Goal: Transaction & Acquisition: Book appointment/travel/reservation

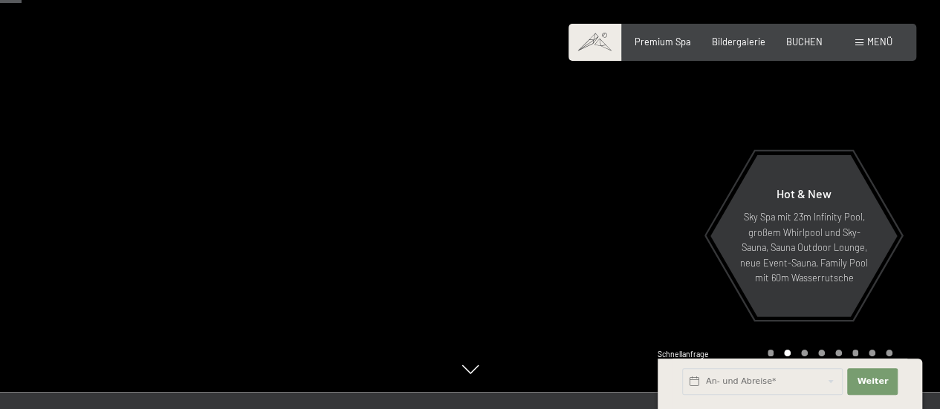
scroll to position [149, 0]
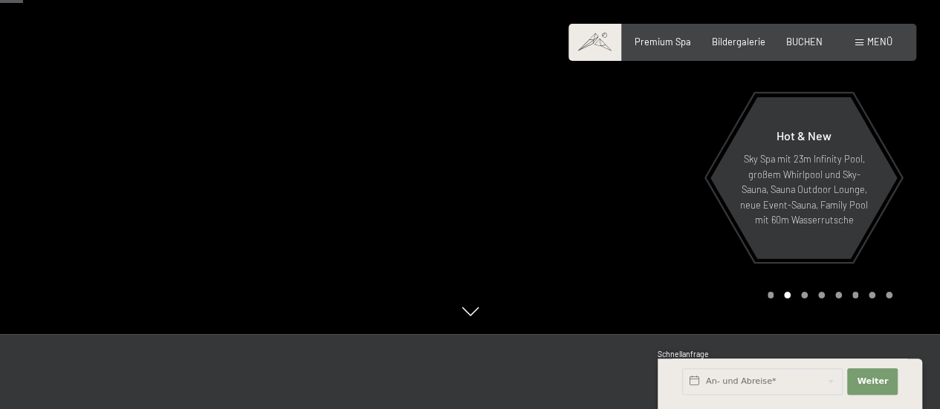
click at [360, 149] on div at bounding box center [235, 92] width 470 height 483
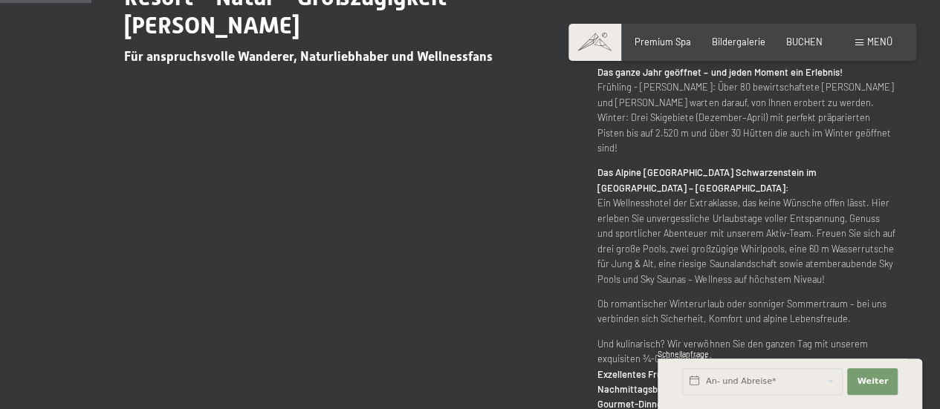
scroll to position [669, 0]
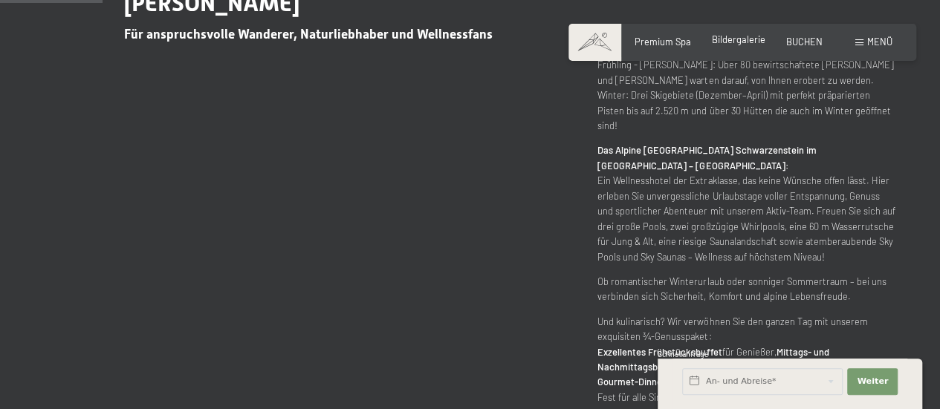
click at [735, 42] on span "Bildergalerie" at bounding box center [738, 39] width 53 height 12
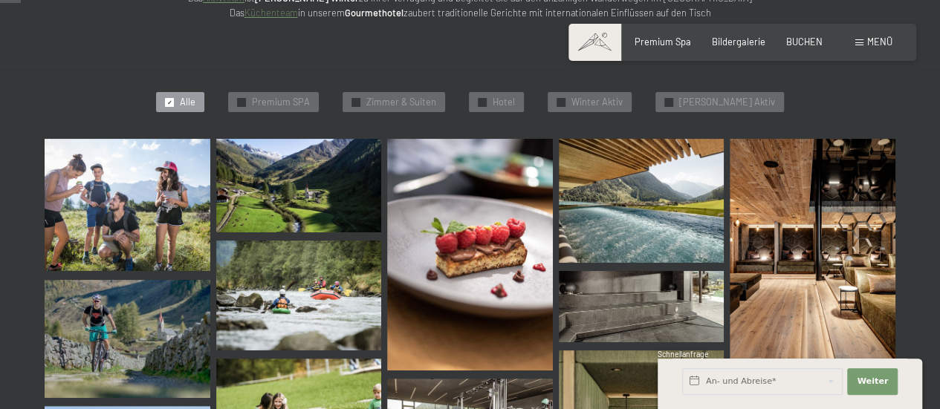
scroll to position [297, 0]
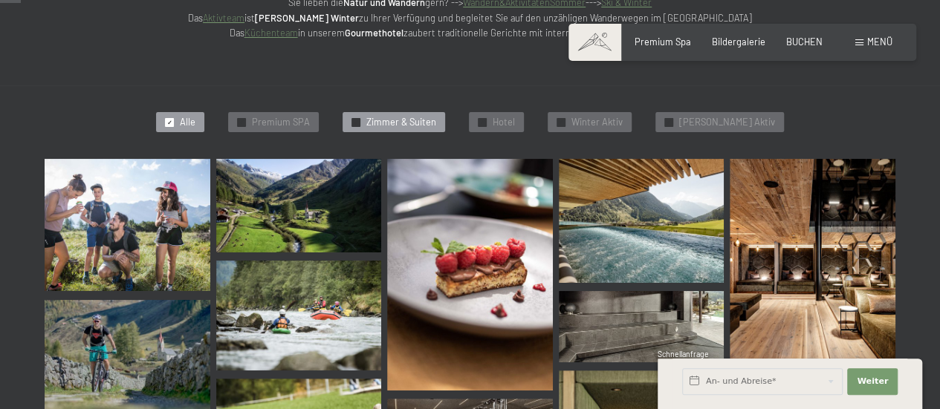
click at [418, 125] on span "Zimmer & Suiten" at bounding box center [401, 122] width 70 height 13
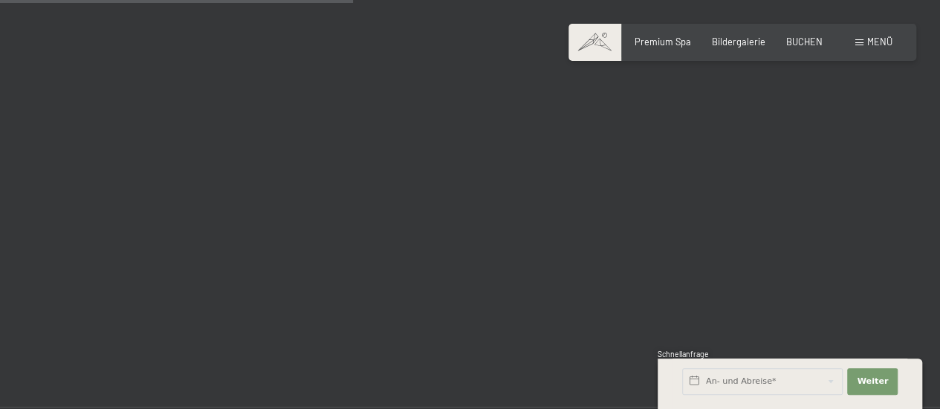
scroll to position [649, 0]
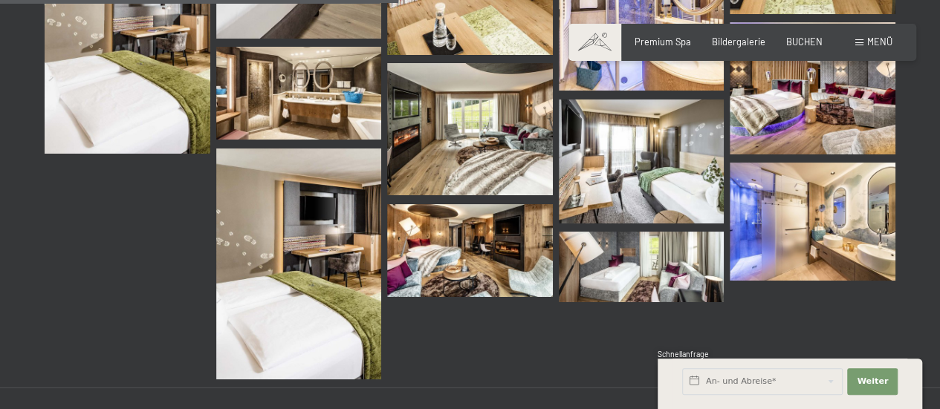
click at [662, 276] on img at bounding box center [642, 267] width 166 height 71
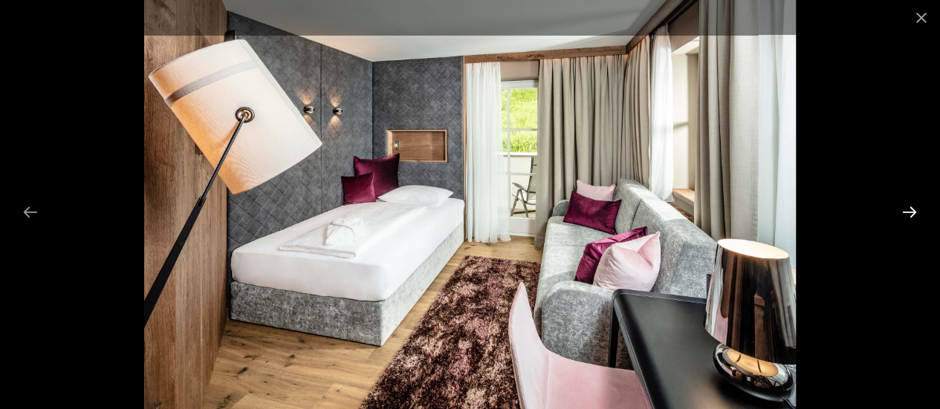
click at [914, 210] on button "Next slide" at bounding box center [909, 212] width 31 height 29
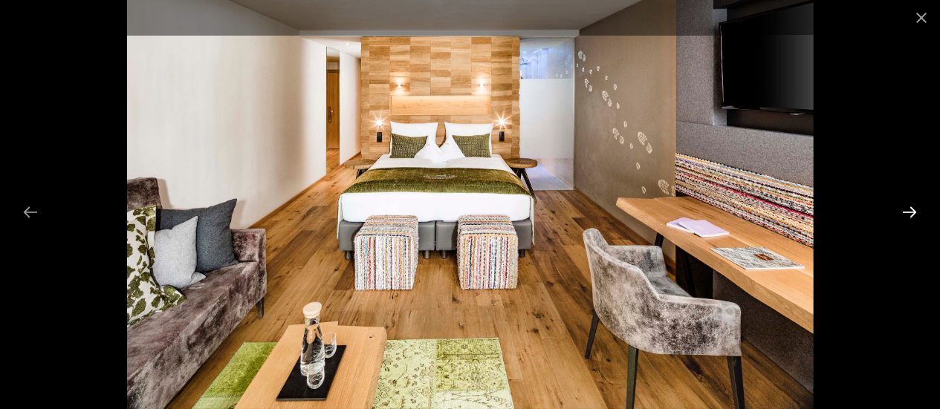
click at [914, 215] on button "Next slide" at bounding box center [909, 212] width 31 height 29
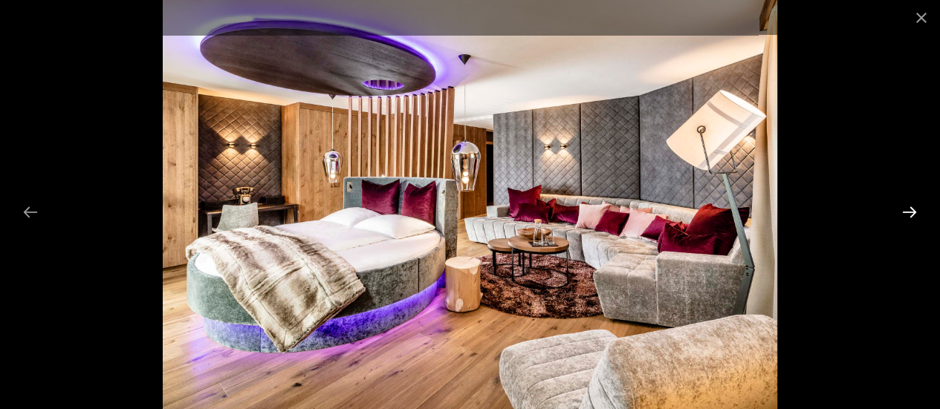
click at [914, 215] on button "Next slide" at bounding box center [909, 212] width 31 height 29
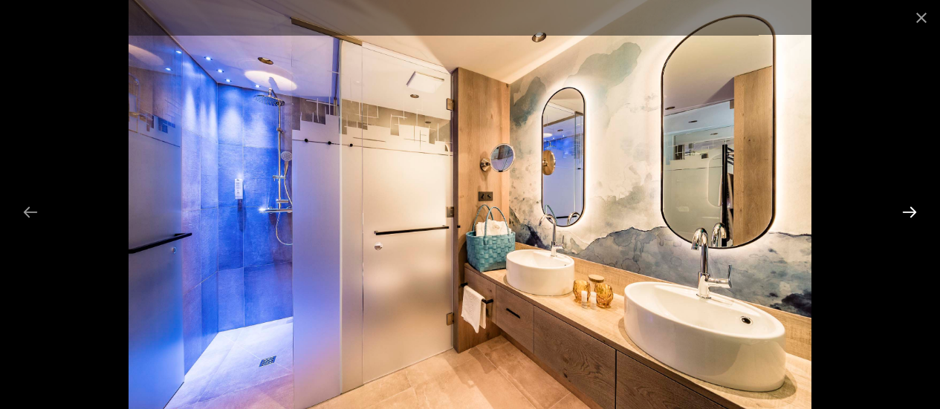
click at [914, 215] on button "Next slide" at bounding box center [909, 212] width 31 height 29
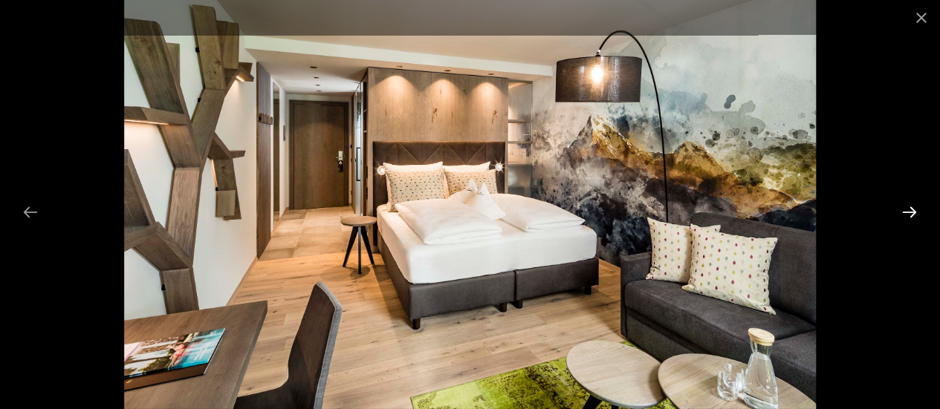
click at [914, 215] on button "Next slide" at bounding box center [909, 212] width 31 height 29
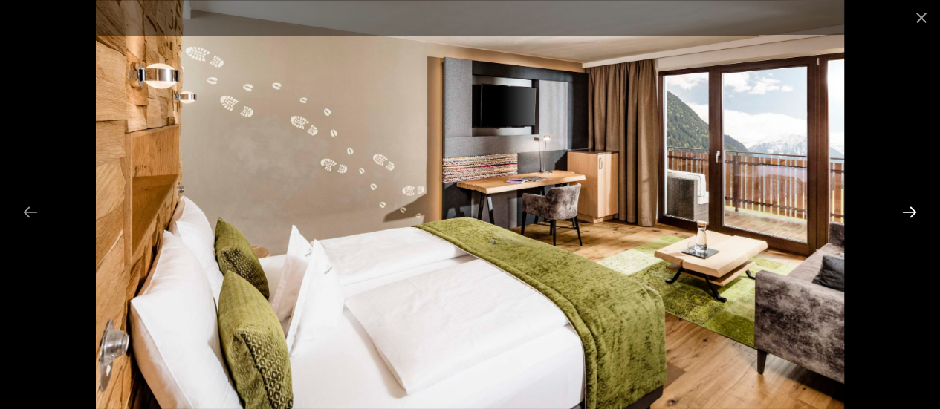
click at [914, 215] on button "Next slide" at bounding box center [909, 212] width 31 height 29
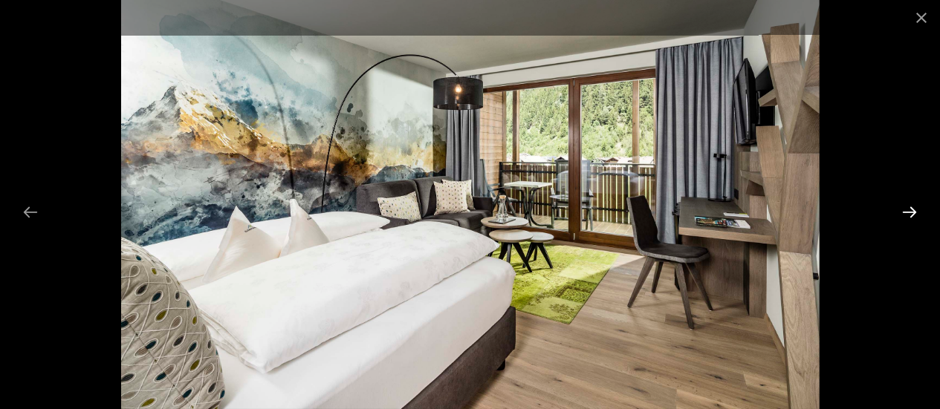
click at [914, 215] on button "Next slide" at bounding box center [909, 212] width 31 height 29
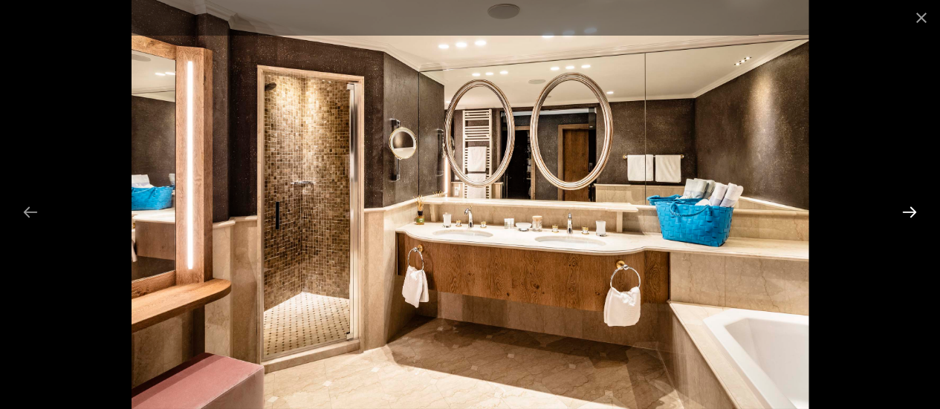
click at [914, 215] on button "Next slide" at bounding box center [909, 212] width 31 height 29
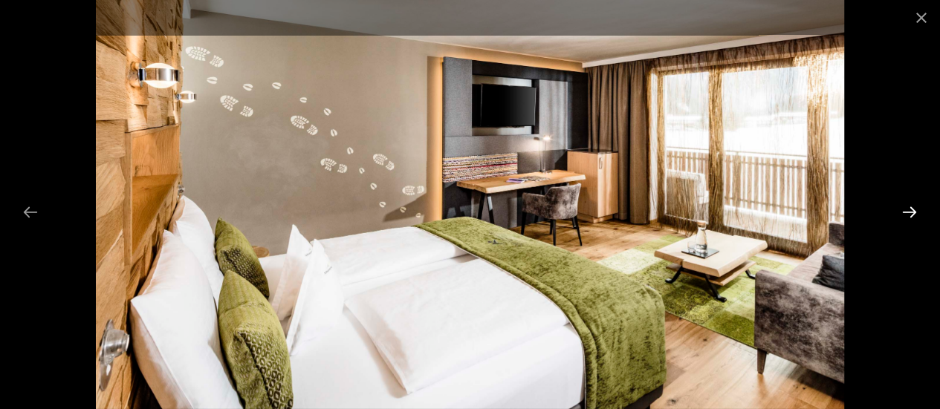
click at [914, 215] on button "Next slide" at bounding box center [909, 212] width 31 height 29
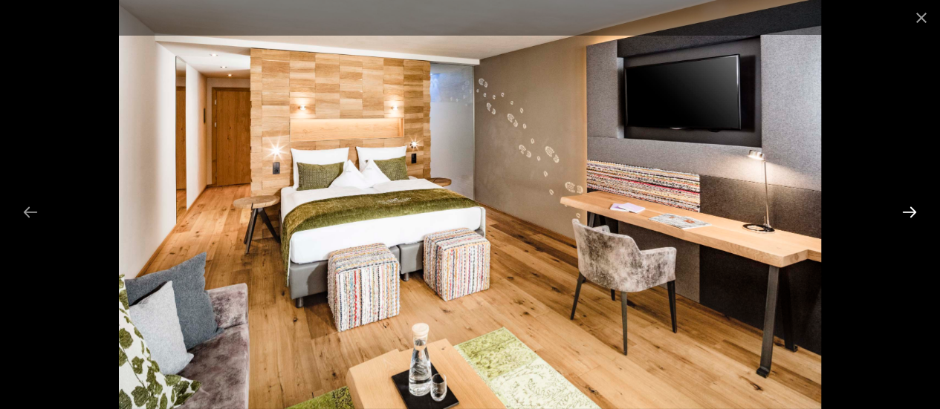
click at [914, 215] on button "Next slide" at bounding box center [909, 212] width 31 height 29
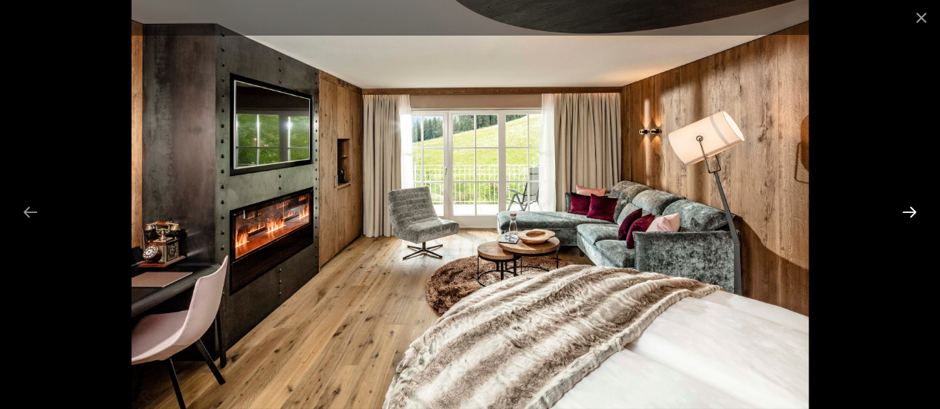
click at [914, 215] on button "Next slide" at bounding box center [909, 212] width 31 height 29
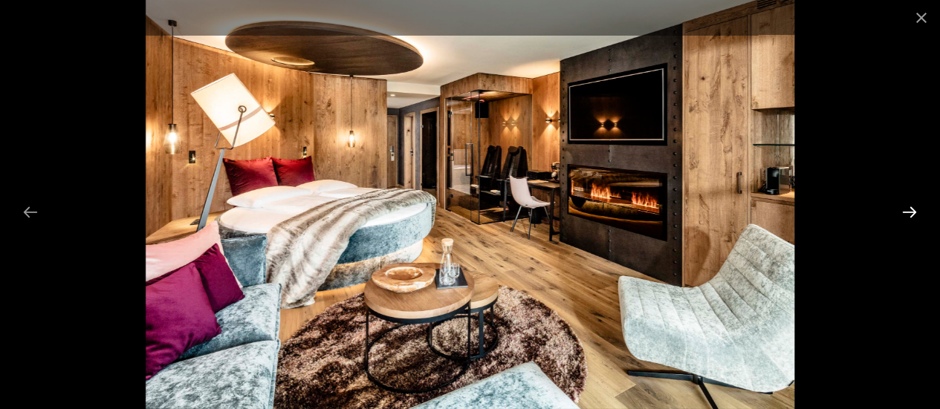
click at [914, 215] on button "Next slide" at bounding box center [909, 212] width 31 height 29
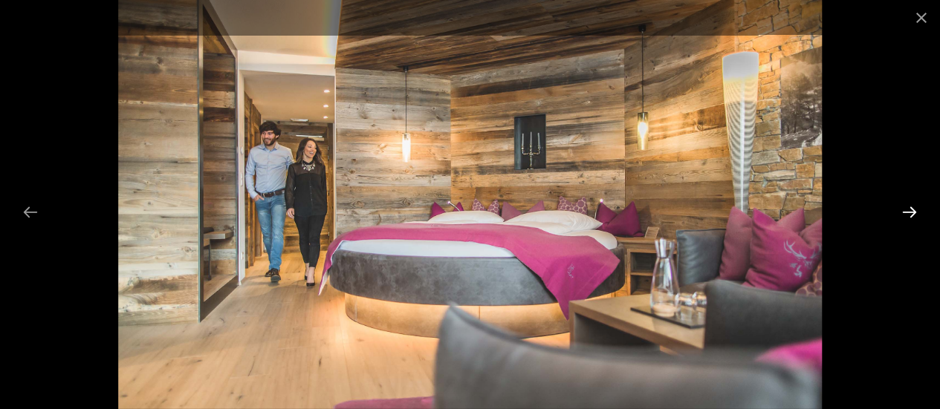
click at [914, 215] on button "Next slide" at bounding box center [909, 212] width 31 height 29
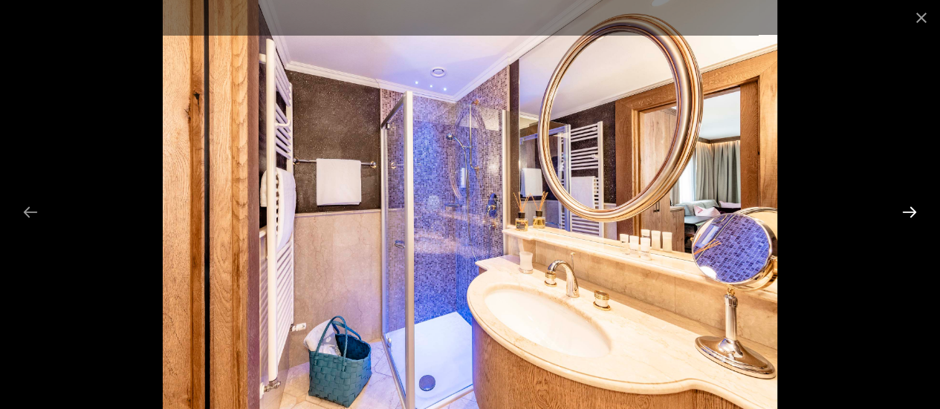
click at [914, 215] on button "Next slide" at bounding box center [909, 212] width 31 height 29
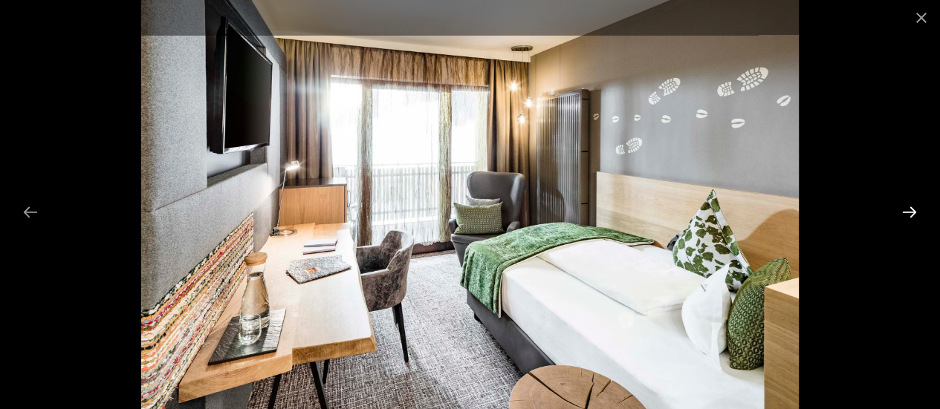
click at [904, 207] on button "Next slide" at bounding box center [909, 212] width 31 height 29
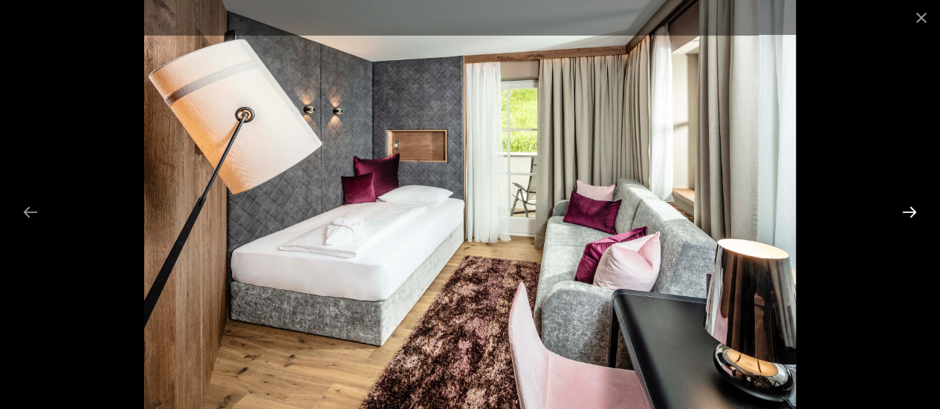
click at [904, 207] on button "Next slide" at bounding box center [909, 212] width 31 height 29
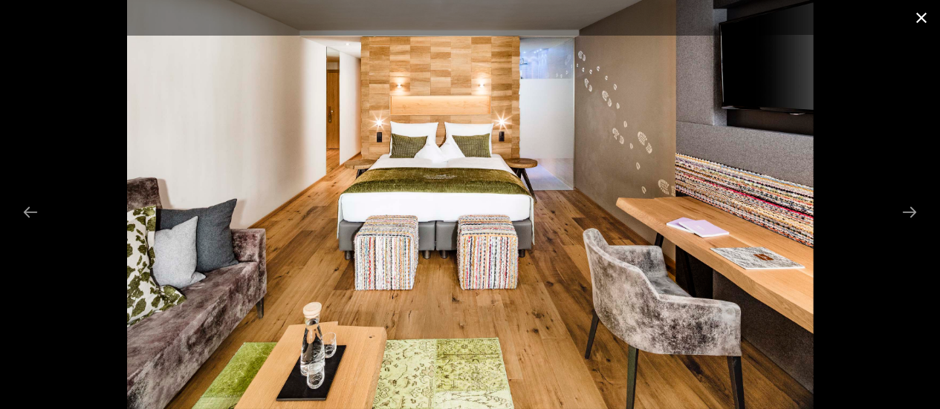
click at [926, 21] on button "Close gallery" at bounding box center [921, 17] width 37 height 35
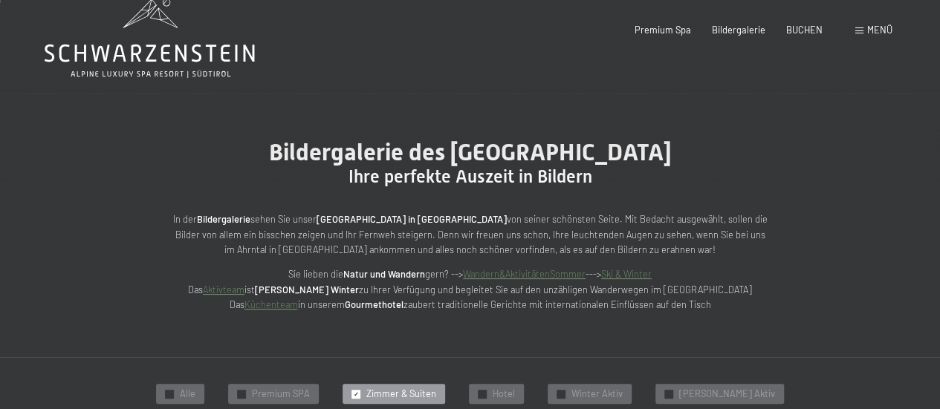
scroll to position [0, 0]
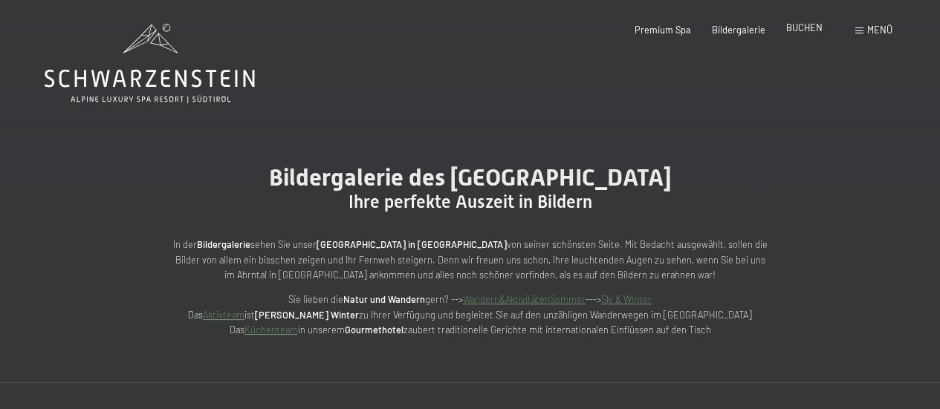
click at [805, 27] on span "BUCHEN" at bounding box center [804, 28] width 36 height 12
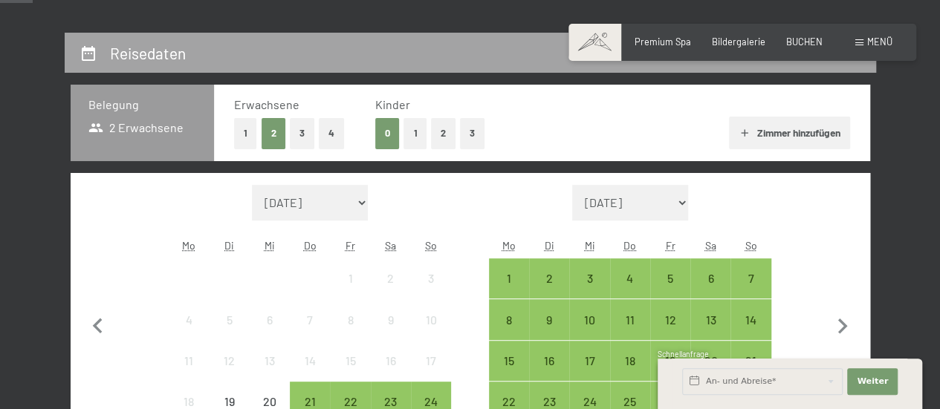
scroll to position [297, 0]
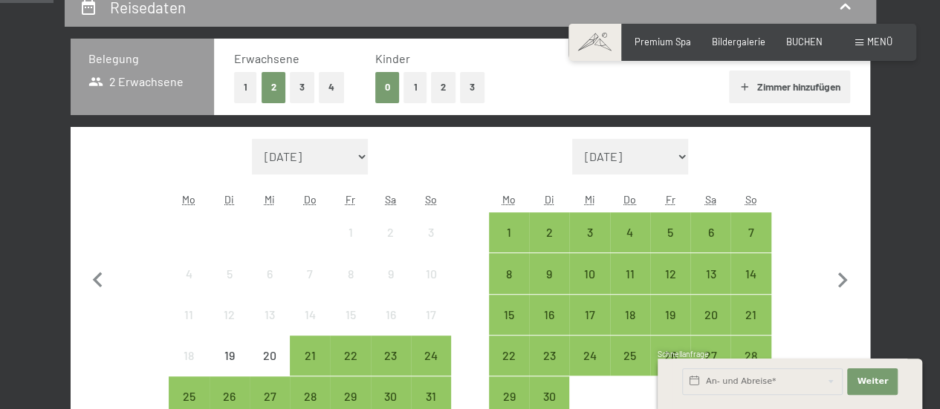
click at [251, 85] on button "1" at bounding box center [245, 87] width 23 height 30
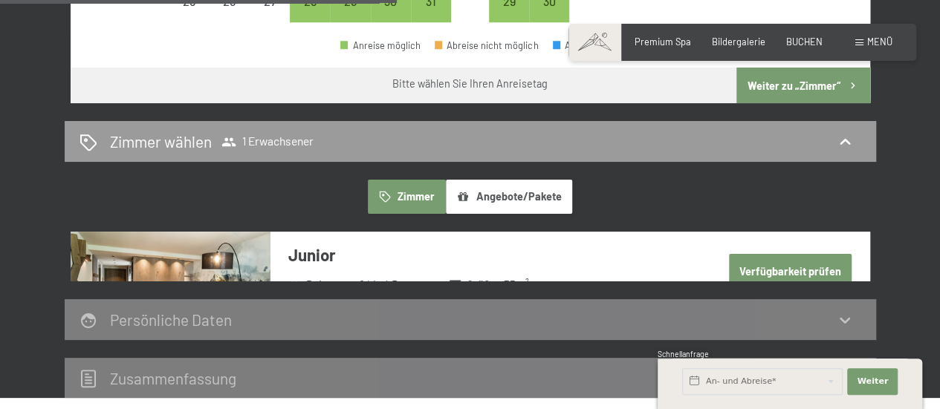
scroll to position [743, 0]
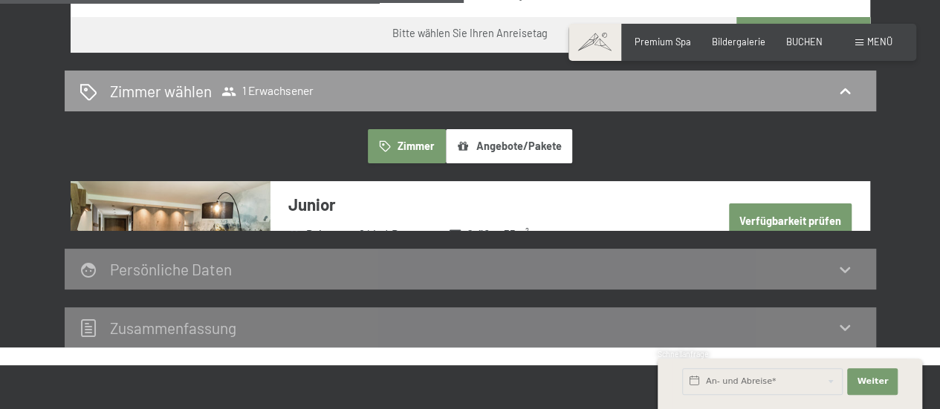
click at [793, 212] on button "Verfügbarkeit prüfen" at bounding box center [790, 221] width 123 height 34
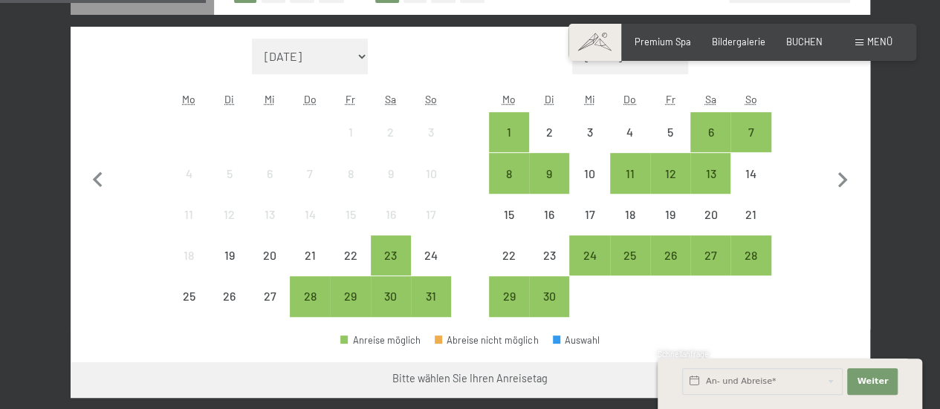
scroll to position [432, 0]
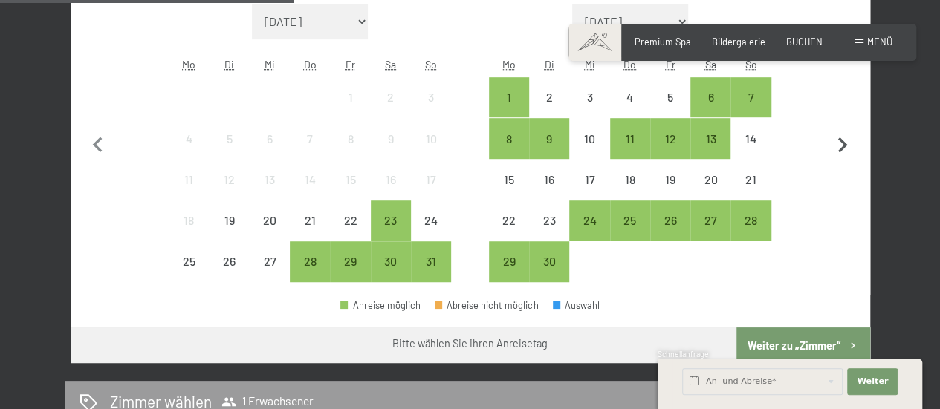
click at [842, 143] on icon "button" at bounding box center [843, 145] width 10 height 16
select select "2025-09-01"
select select "2025-10-01"
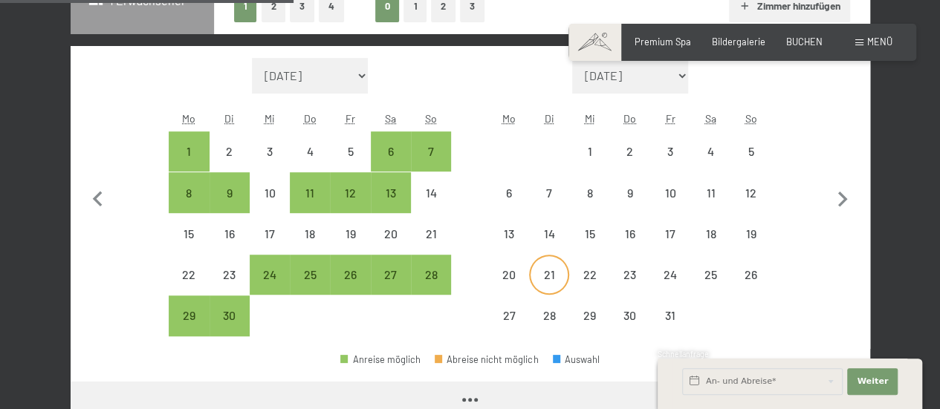
select select "2025-09-01"
select select "2025-10-01"
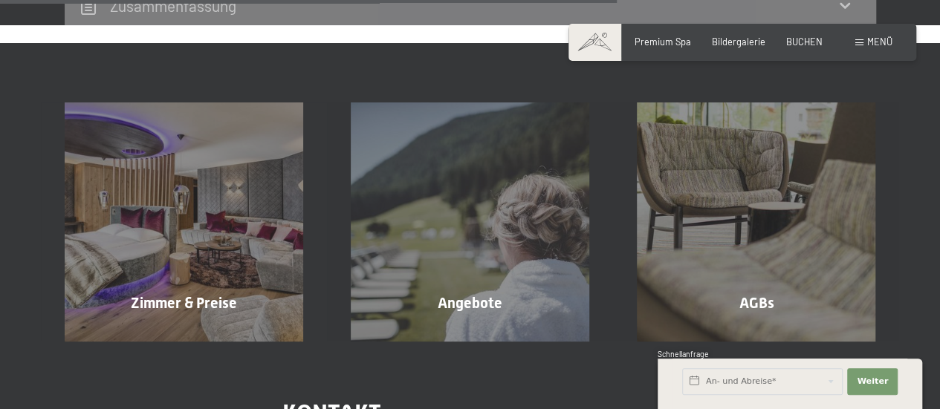
scroll to position [952, 0]
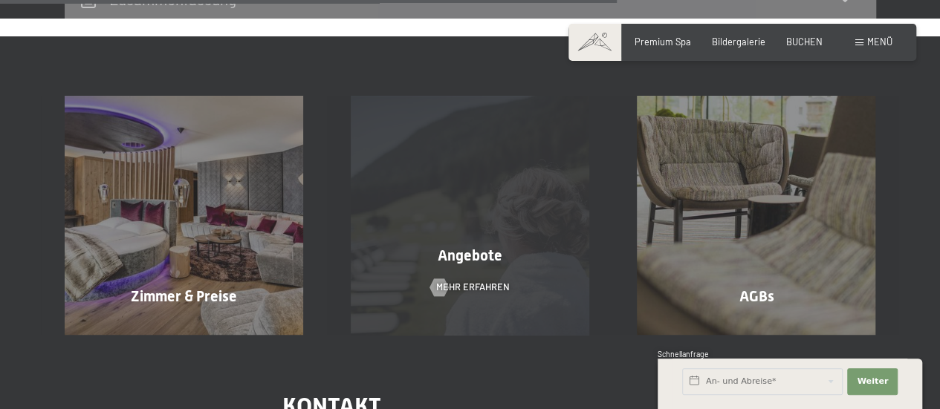
click at [520, 210] on div "Angebote Mehr erfahren" at bounding box center [470, 215] width 286 height 238
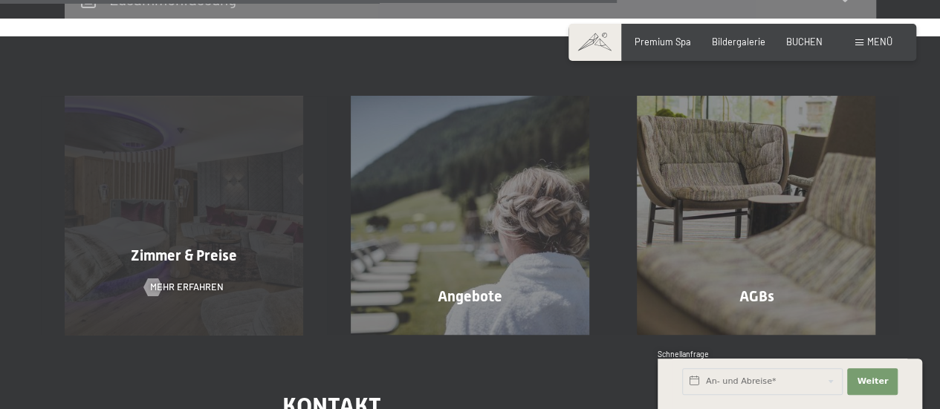
click at [206, 240] on div "Zimmer & Preise Mehr erfahren" at bounding box center [184, 215] width 286 height 238
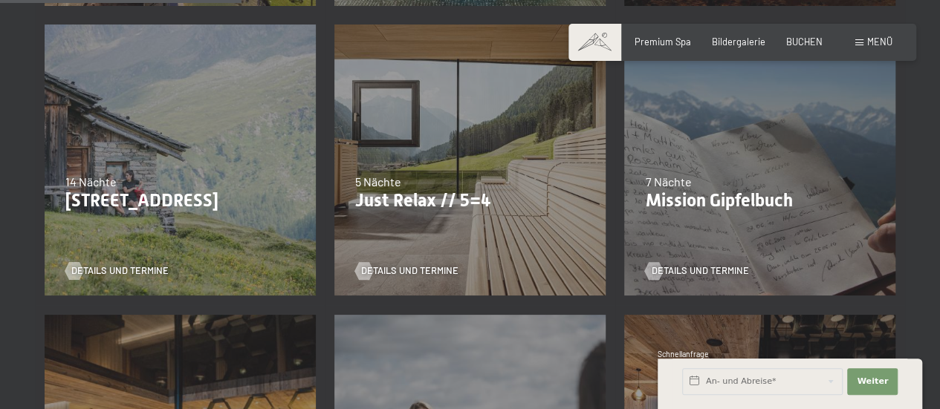
scroll to position [669, 0]
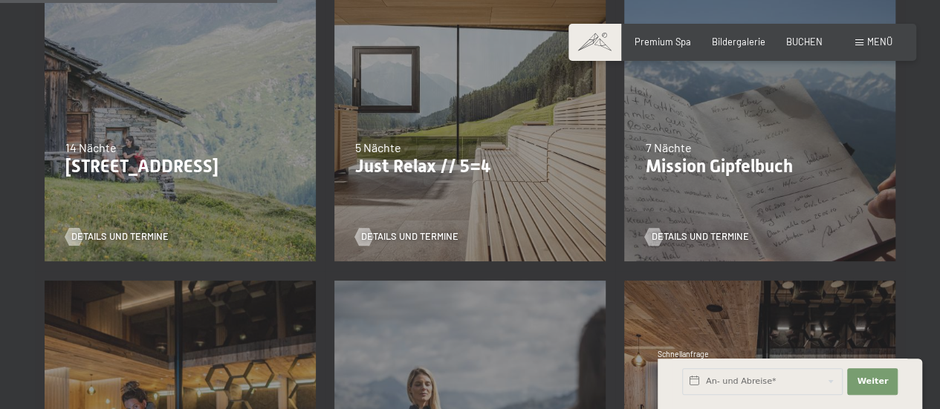
click at [391, 163] on p "Just Relax // 5=4" at bounding box center [470, 167] width 230 height 22
click at [394, 235] on span "Details und Termine" at bounding box center [424, 236] width 97 height 13
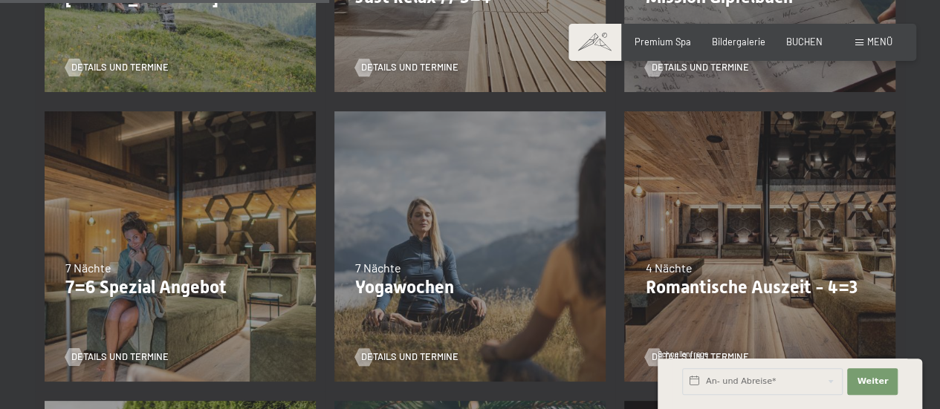
scroll to position [891, 0]
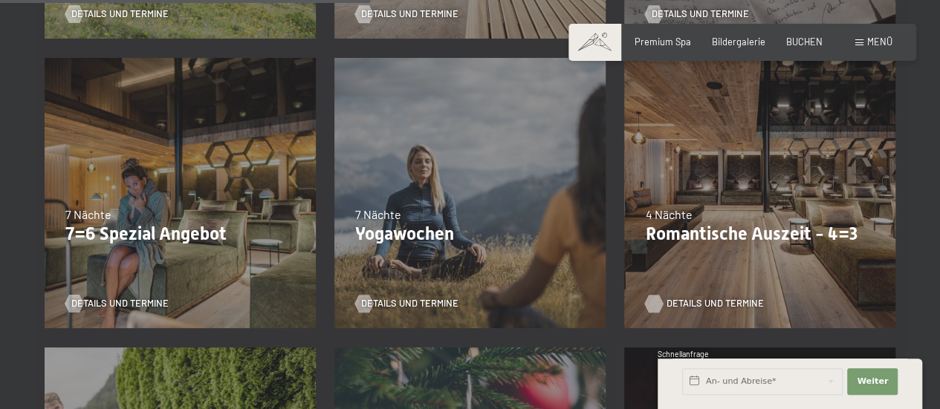
click at [698, 297] on span "Details und Termine" at bounding box center [714, 303] width 97 height 13
click at [400, 299] on span "Details und Termine" at bounding box center [424, 303] width 97 height 13
click at [121, 299] on span "Details und Termine" at bounding box center [134, 303] width 97 height 13
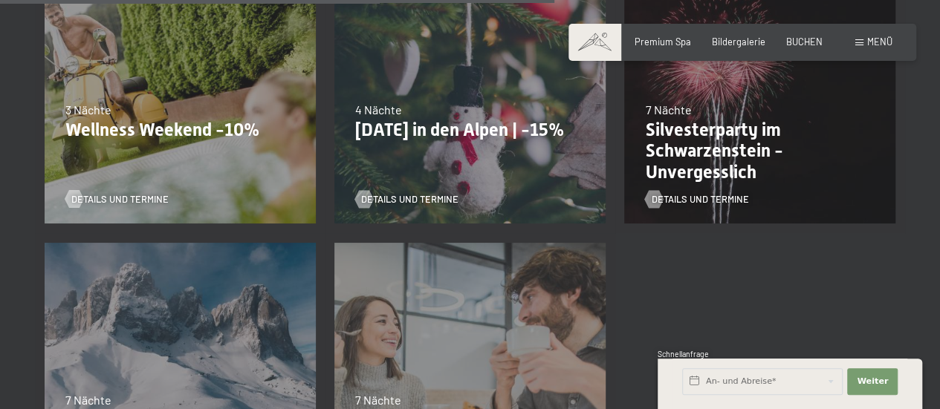
scroll to position [1411, 0]
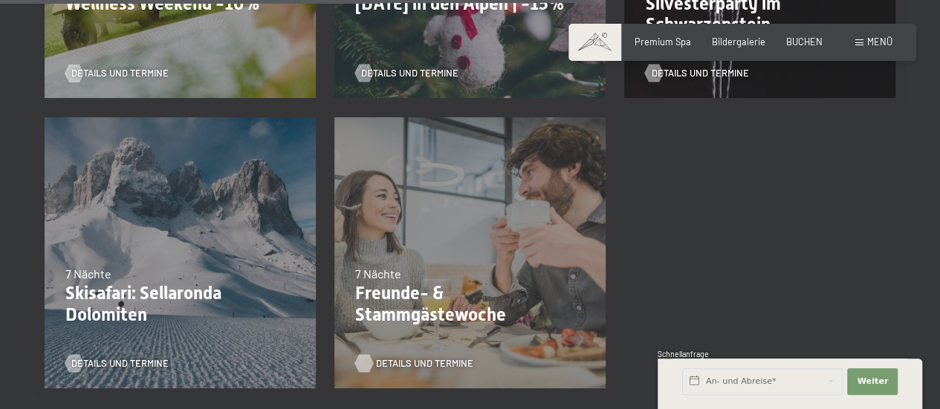
click at [406, 357] on span "Details und Termine" at bounding box center [424, 363] width 97 height 13
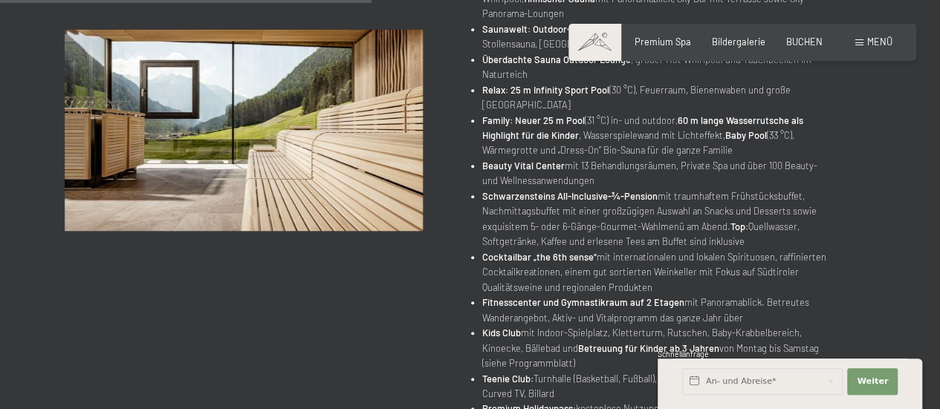
scroll to position [669, 0]
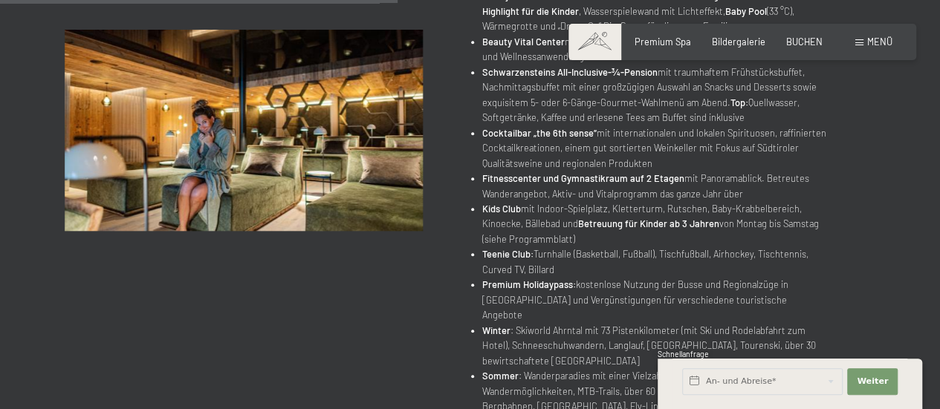
scroll to position [669, 0]
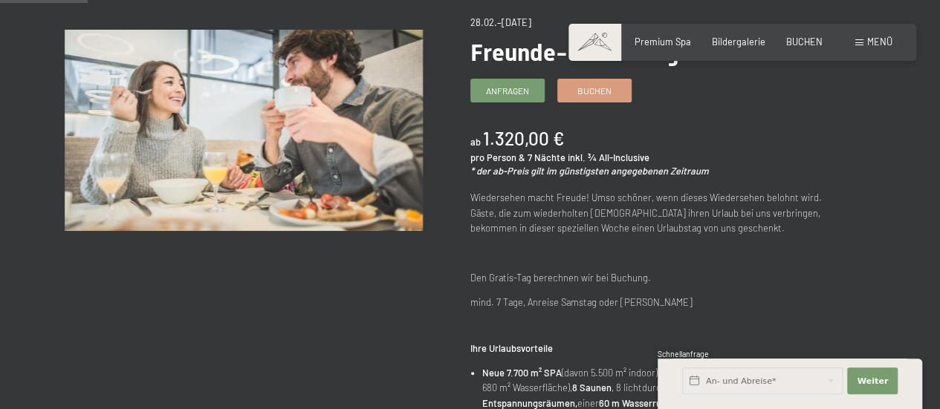
scroll to position [149, 0]
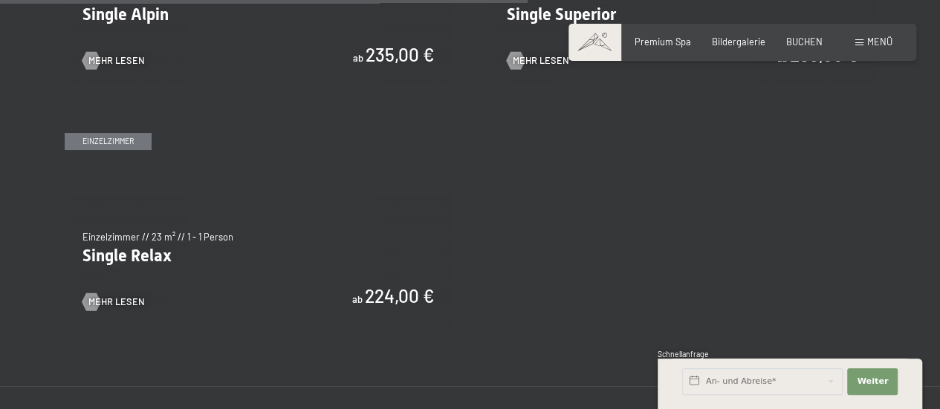
scroll to position [2154, 0]
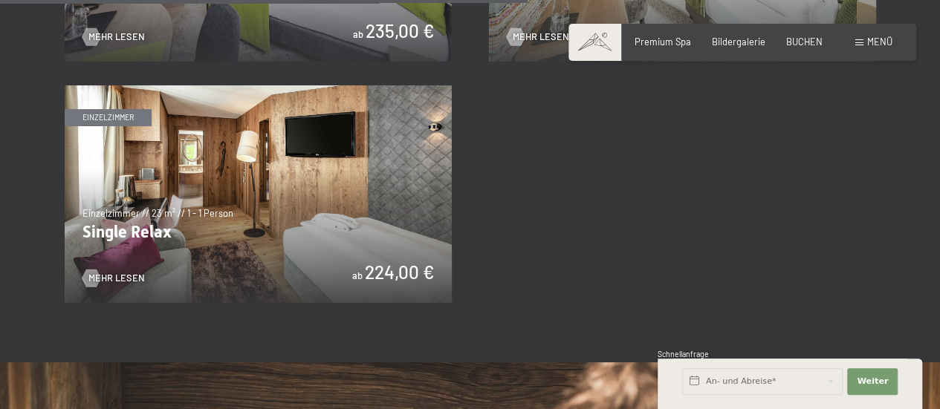
click at [108, 270] on img at bounding box center [258, 194] width 387 height 218
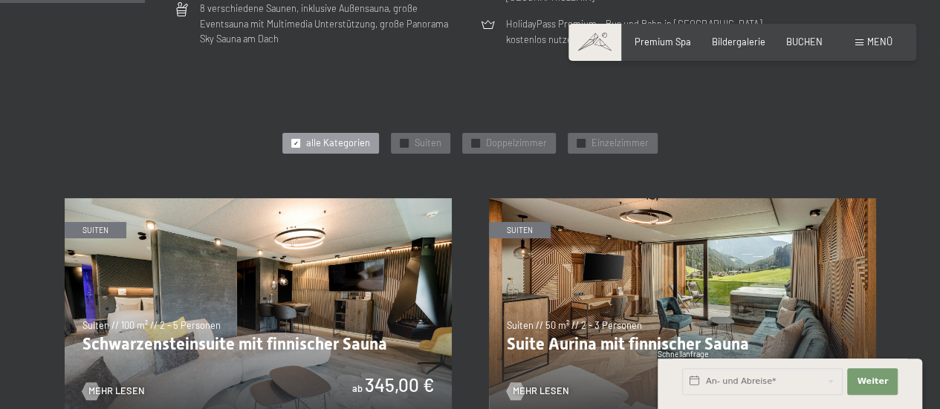
scroll to position [446, 0]
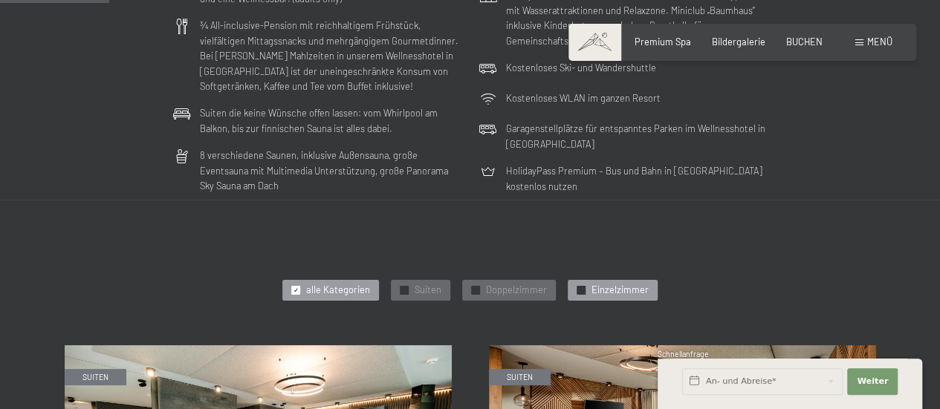
click at [599, 287] on span "Einzelzimmer" at bounding box center [619, 290] width 57 height 13
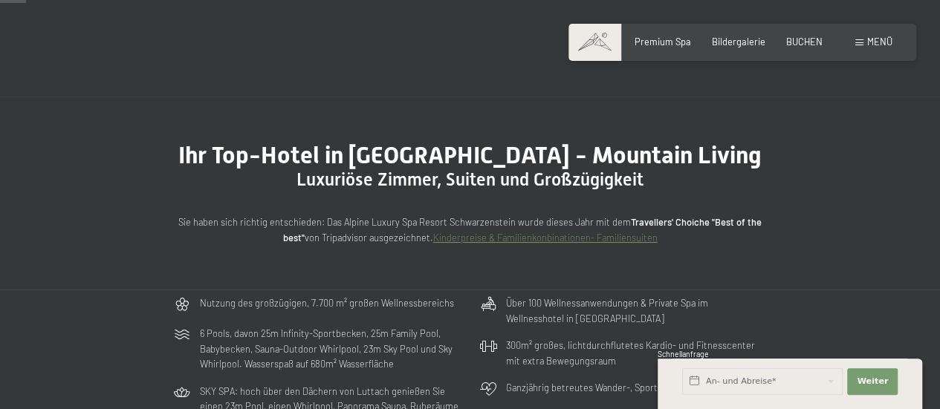
scroll to position [0, 0]
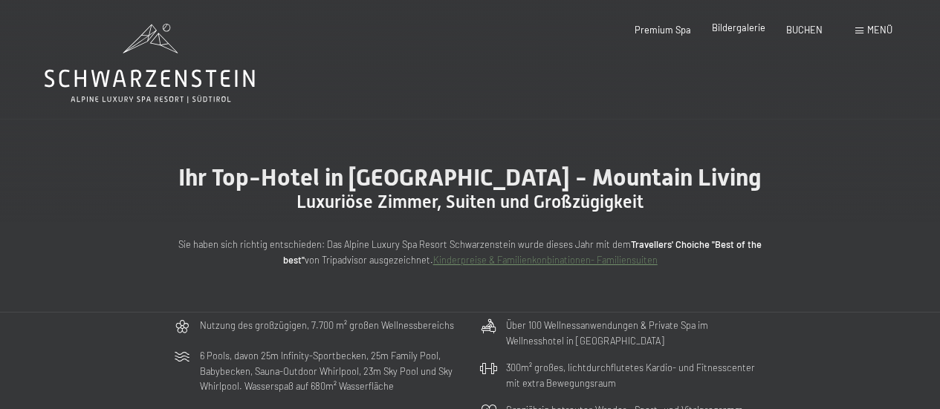
click at [730, 25] on span "Bildergalerie" at bounding box center [738, 28] width 53 height 12
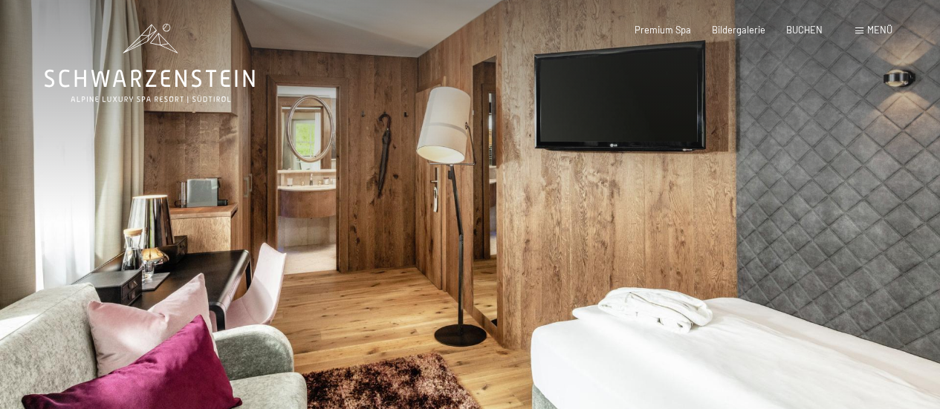
click at [636, 184] on div at bounding box center [705, 241] width 470 height 483
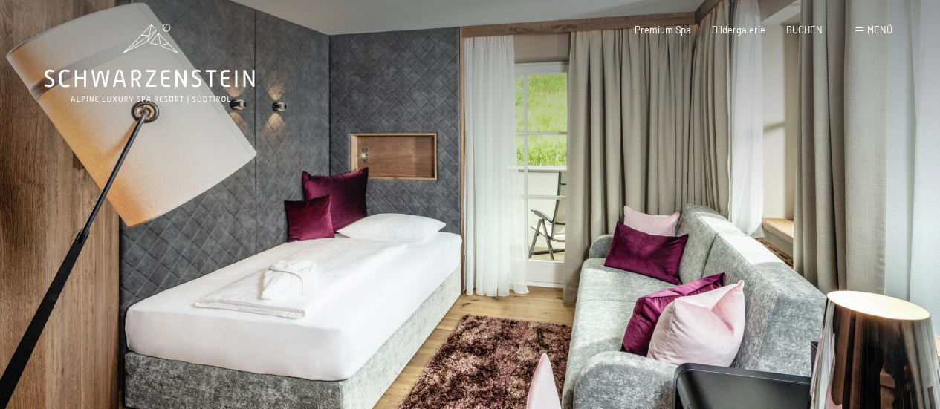
click at [682, 178] on div at bounding box center [705, 241] width 470 height 483
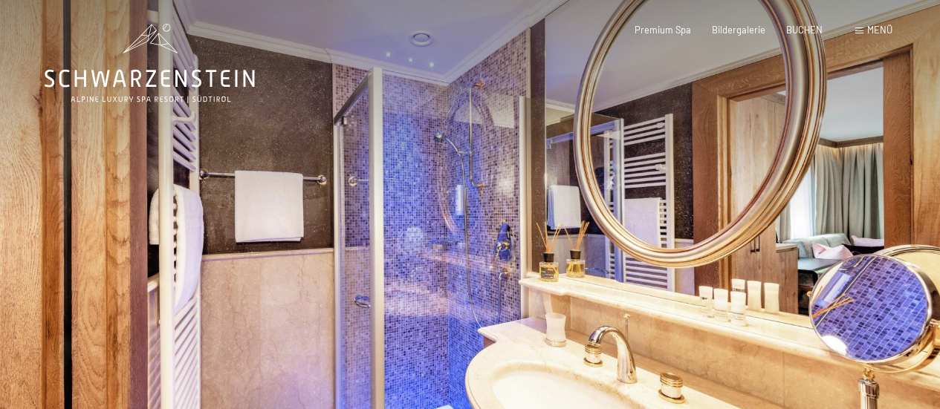
click at [570, 206] on div at bounding box center [705, 241] width 470 height 483
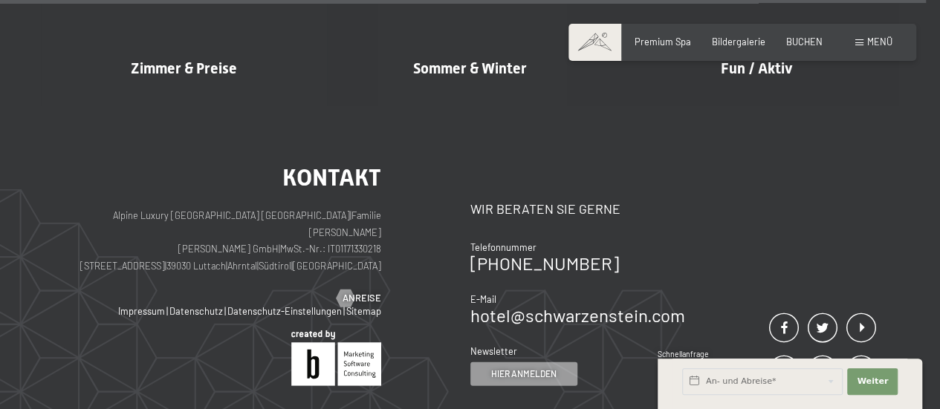
scroll to position [13297, 0]
